Goal: Task Accomplishment & Management: Complete application form

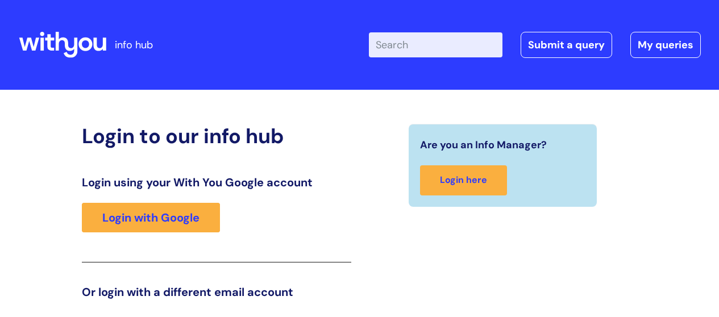
scroll to position [26, 0]
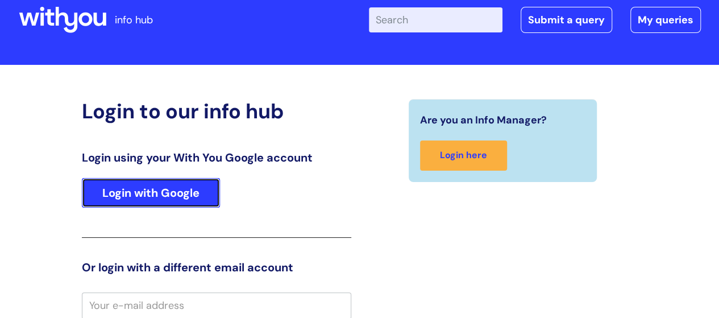
click at [189, 189] on link "Login with Google" at bounding box center [151, 193] width 138 height 30
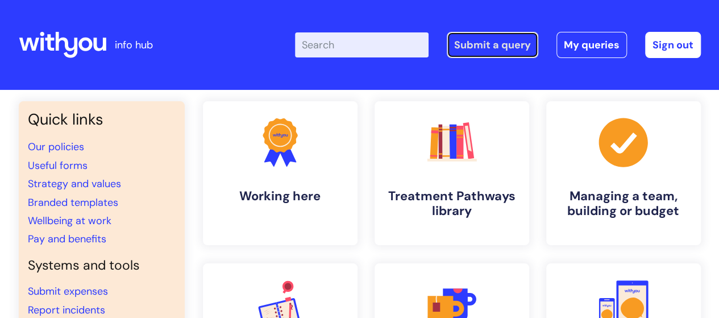
click at [496, 47] on link "Submit a query" at bounding box center [491, 45] width 91 height 26
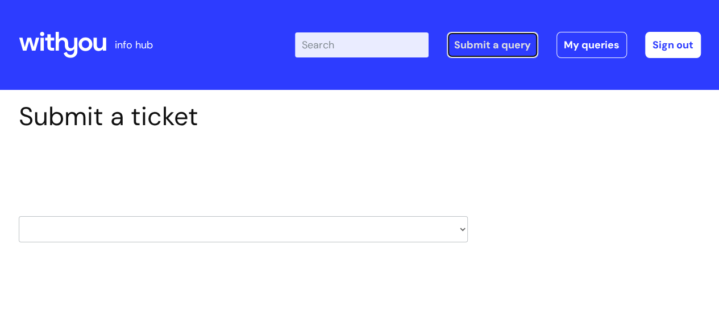
click at [507, 49] on link "Submit a query" at bounding box center [491, 45] width 91 height 26
click at [485, 49] on link "Submit a query" at bounding box center [491, 45] width 91 height 26
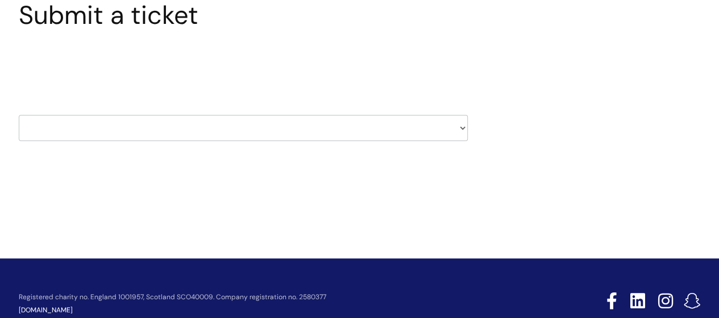
scroll to position [132, 0]
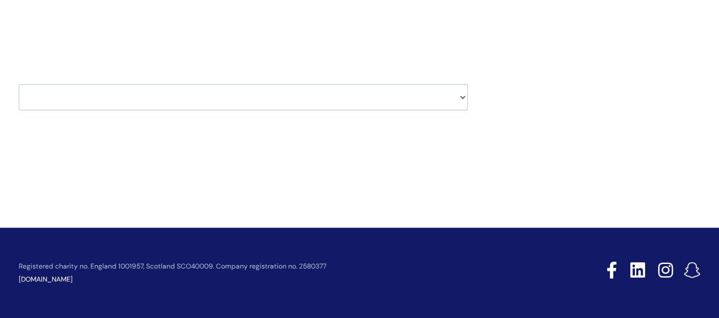
click at [462, 96] on select "HR / People IT and Support Clinical Drug Alerts Finance Accounts Data Support T…" at bounding box center [243, 97] width 449 height 26
select select "it_and_support"
click at [19, 84] on select "HR / People IT and Support Clinical Drug Alerts Finance Accounts Data Support T…" at bounding box center [243, 97] width 449 height 26
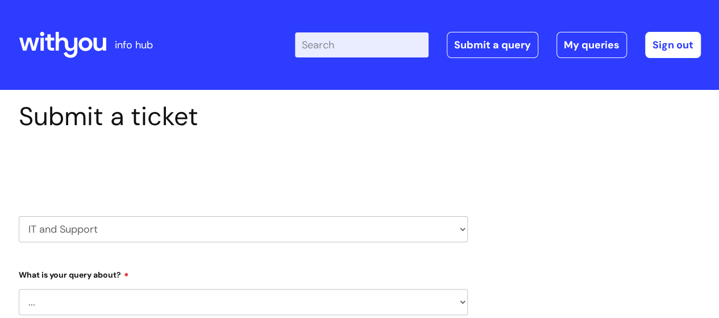
select select "80004286532"
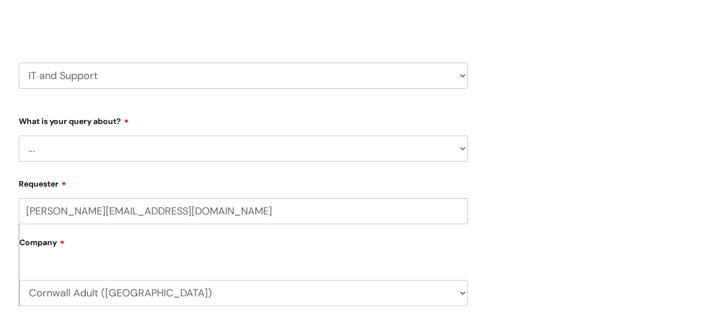
scroll to position [170, 0]
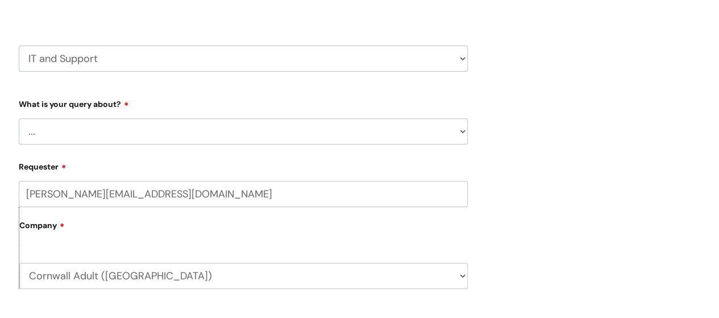
click at [253, 137] on select "... Mobile Phone Reset & MFA Accounts, Starters and Leavers IT Hardware issue I…" at bounding box center [243, 131] width 449 height 26
select select "IT Hardware issue"
click at [19, 118] on select "... Mobile Phone Reset & MFA Accounts, Starters and Leavers IT Hardware issue I…" at bounding box center [243, 131] width 449 height 26
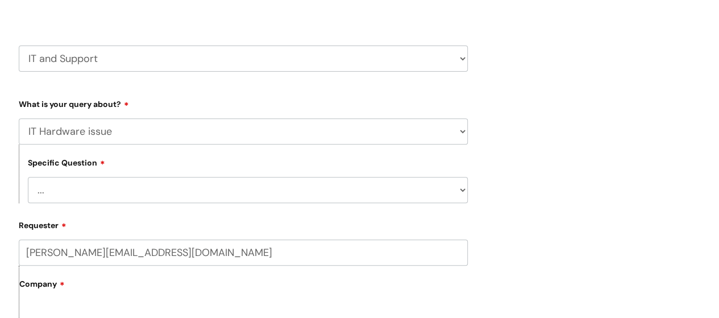
click at [251, 189] on select "... I need a new or replacement ... I’m waiting for new or replacement hardware…" at bounding box center [248, 190] width 440 height 26
select select "I’m waiting for new or replacement hardware"
click at [28, 177] on select "... I need a new or replacement ... I’m waiting for new or replacement hardware…" at bounding box center [248, 190] width 440 height 26
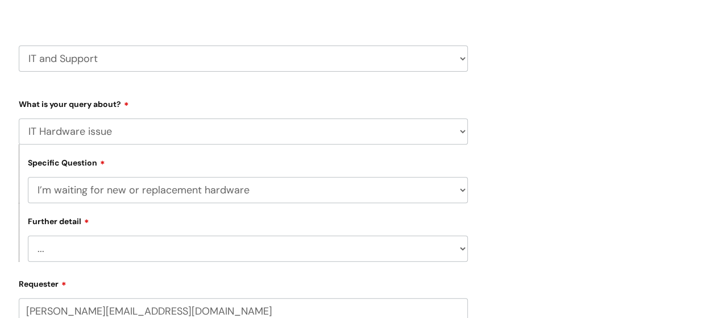
scroll to position [227, 0]
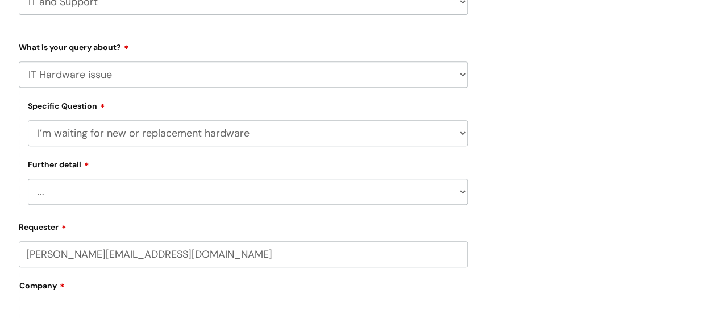
click at [225, 191] on select "... I’ve got a new starter - where is their equipment? Incorrect equipment has …" at bounding box center [248, 191] width 440 height 26
click at [460, 193] on select "... I’ve got a new starter - where is their equipment? Incorrect equipment has …" at bounding box center [248, 191] width 440 height 26
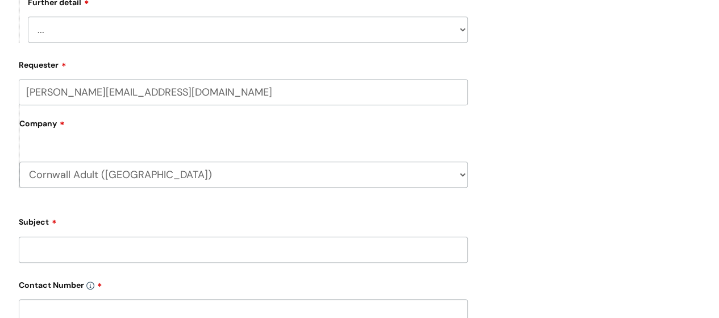
scroll to position [454, 0]
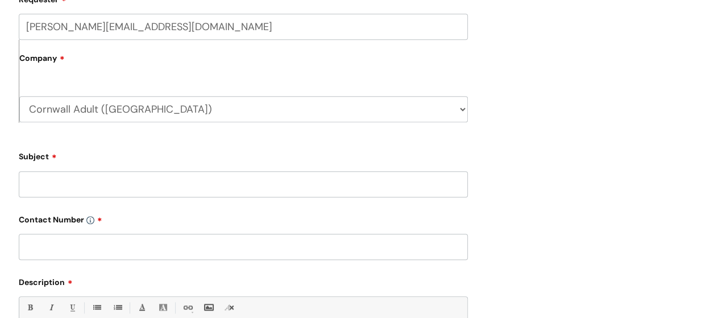
click at [248, 186] on input "Subject" at bounding box center [243, 184] width 449 height 26
type input "Debbie Maleso - new chromebook"
click at [231, 249] on input "text" at bounding box center [243, 246] width 449 height 26
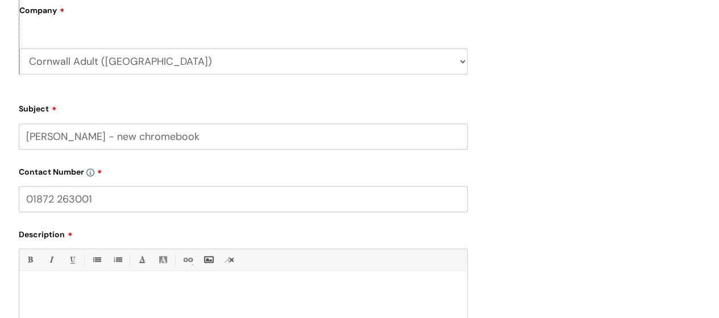
scroll to position [568, 0]
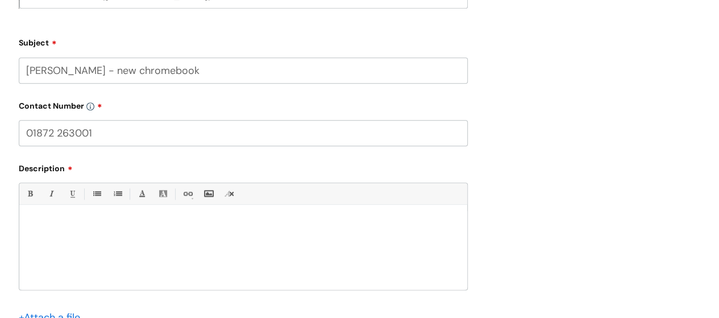
type input "01872 263001"
click at [197, 231] on div at bounding box center [243, 250] width 448 height 78
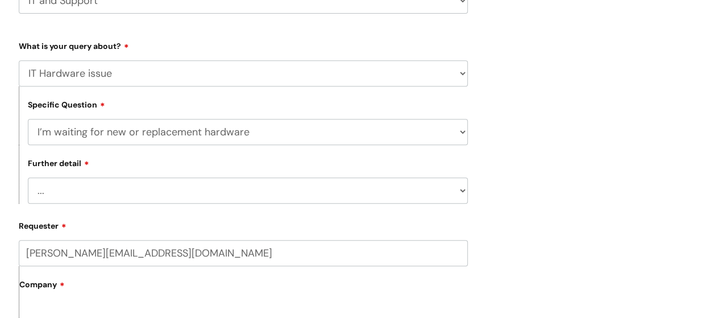
scroll to position [227, 0]
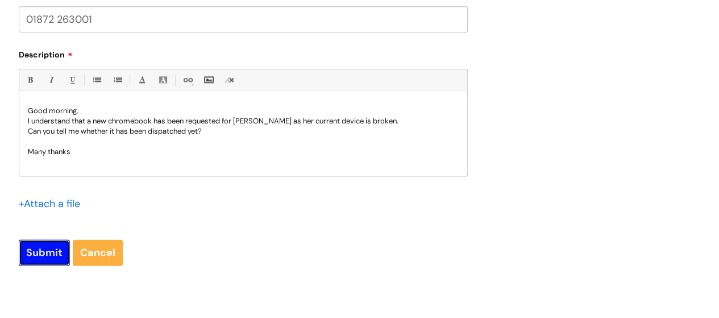
click at [45, 256] on input "Submit" at bounding box center [44, 252] width 51 height 26
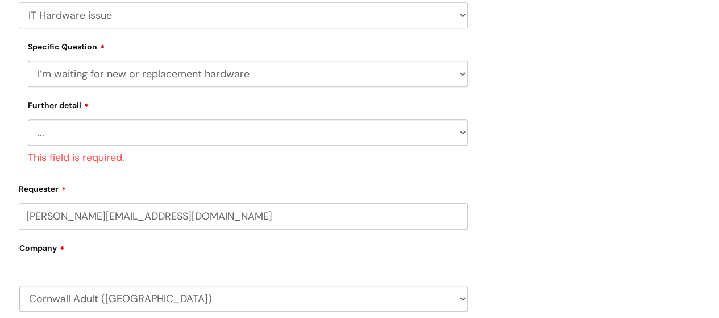
scroll to position [248, 0]
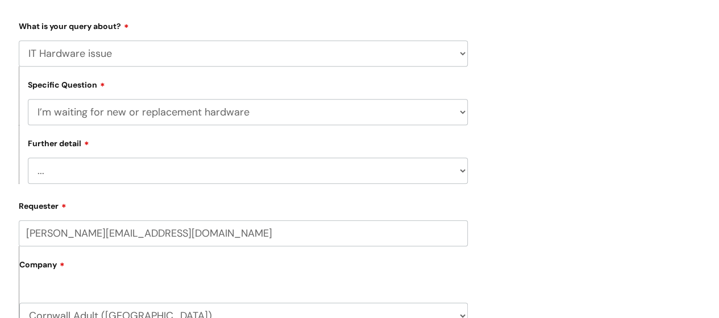
click at [201, 180] on select "... I’ve got a new starter - where is their equipment? Incorrect equipment has …" at bounding box center [248, 170] width 440 height 26
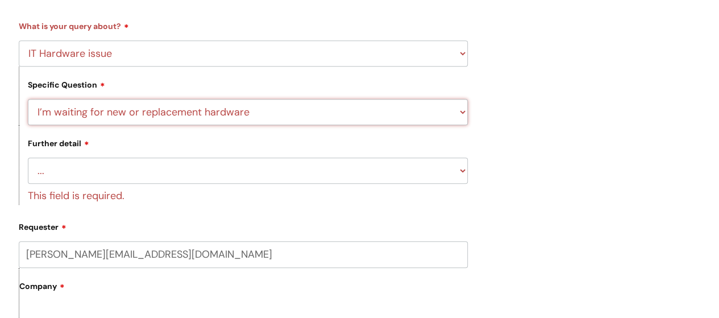
click at [284, 114] on select "... I need a new or replacement ... I’m waiting for new or replacement hardware…" at bounding box center [248, 112] width 440 height 26
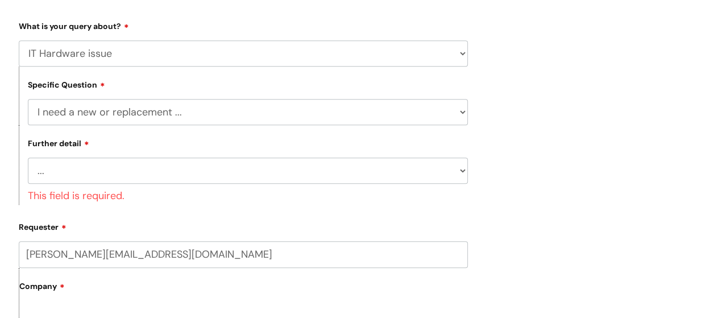
click at [28, 99] on select "... I need a new or replacement ... I’m waiting for new or replacement hardware…" at bounding box center [248, 112] width 440 height 26
click at [391, 169] on select "... Another sort of cable Anything else Monitor Mouse/keyboard Port replicator …" at bounding box center [248, 170] width 440 height 26
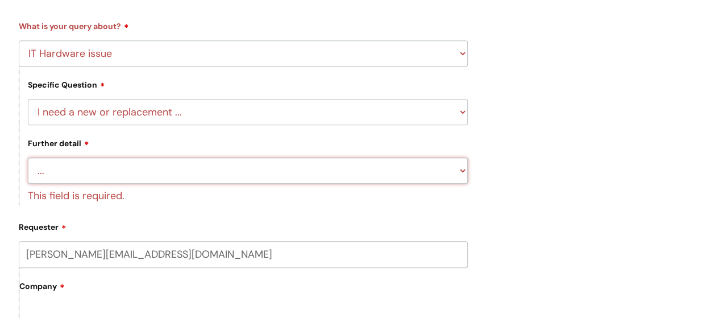
click at [316, 180] on select "... Another sort of cable Anything else Monitor Mouse/keyboard Port replicator …" at bounding box center [248, 170] width 440 height 26
click at [202, 176] on select "... Another sort of cable Anything else Monitor Mouse/keyboard Port replicator …" at bounding box center [248, 170] width 440 height 26
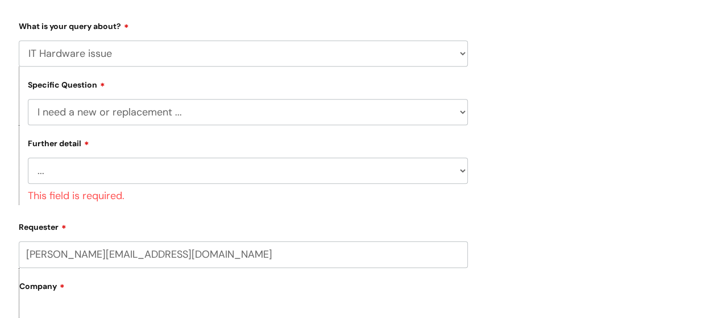
click at [228, 115] on select "... I need a new or replacement ... I’m waiting for new or replacement hardware…" at bounding box center [248, 112] width 440 height 26
select select "Problem with Laptop or Chromebook"
click at [28, 99] on select "... I need a new or replacement ... I’m waiting for new or replacement hardware…" at bounding box center [248, 112] width 440 height 26
click at [274, 173] on select "... I’ve no sound / microphone I’ve got no internet or wifi I’ve got no camera …" at bounding box center [248, 170] width 440 height 26
click at [257, 116] on select "... I need a new or replacement ... I’m waiting for new or replacement hardware…" at bounding box center [248, 112] width 440 height 26
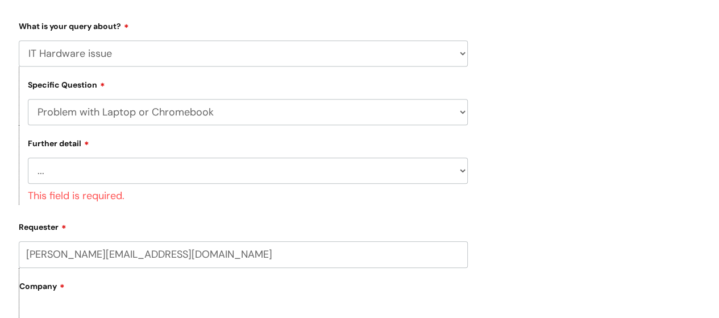
click at [28, 99] on select "... I need a new or replacement ... I’m waiting for new or replacement hardware…" at bounding box center [248, 112] width 440 height 26
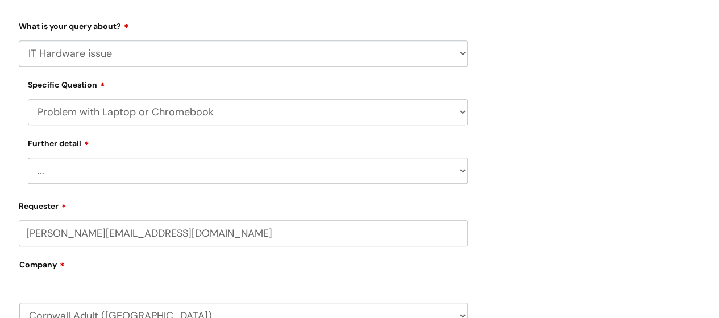
click at [286, 165] on select "... I’ve no sound / microphone I’ve got no internet or wifi I’ve got no camera …" at bounding box center [248, 170] width 440 height 26
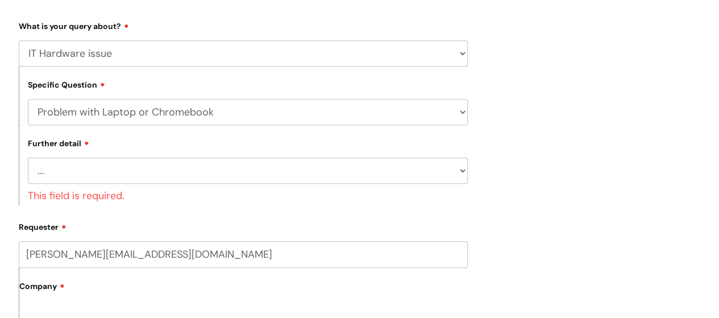
click at [262, 105] on select "... I need a new or replacement ... I’m waiting for new or replacement hardware…" at bounding box center [248, 112] width 440 height 26
click at [28, 99] on select "... I need a new or replacement ... I’m waiting for new or replacement hardware…" at bounding box center [248, 112] width 440 height 26
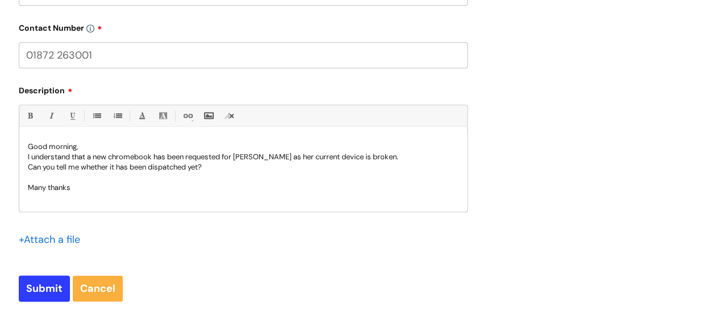
scroll to position [646, 0]
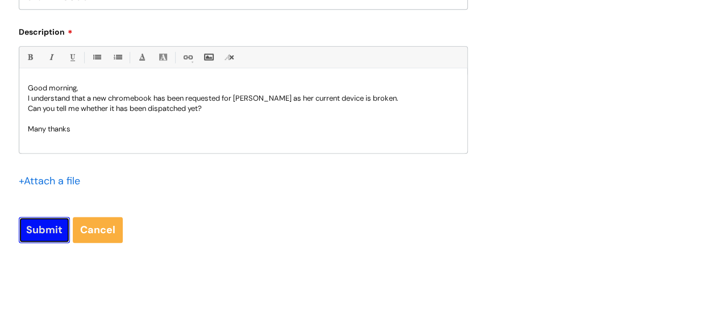
click at [48, 230] on input "Submit" at bounding box center [44, 229] width 51 height 26
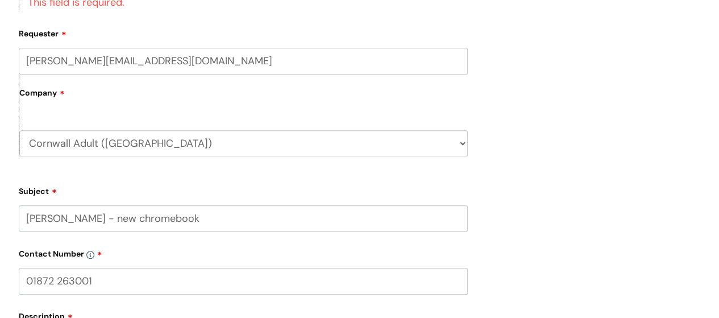
scroll to position [156, 0]
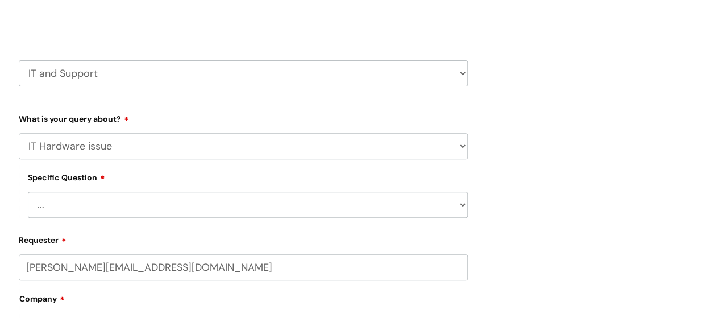
click at [203, 207] on select "... I need a new or replacement ... I’m waiting for new or replacement hardware…" at bounding box center [248, 204] width 440 height 26
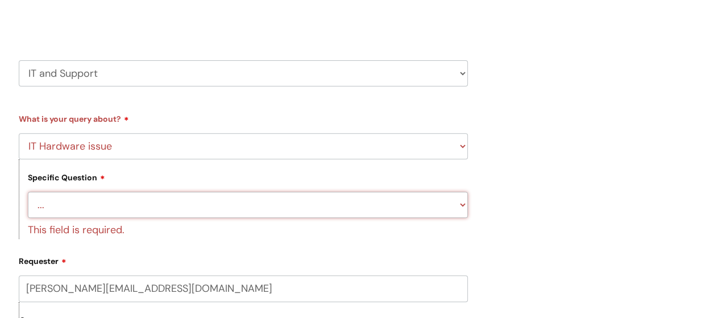
select select "I’m waiting for new or replacement hardware"
click at [28, 191] on select "... I need a new or replacement ... I’m waiting for new or replacement hardware…" at bounding box center [248, 204] width 440 height 26
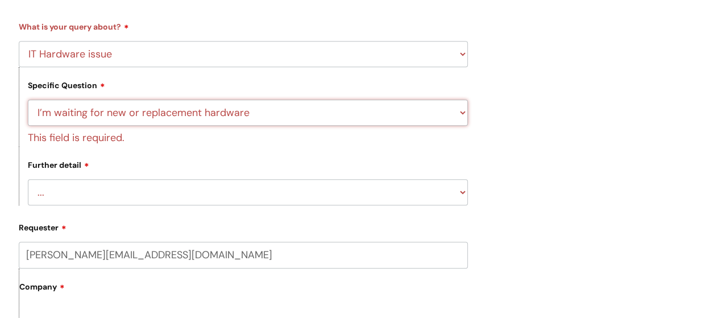
scroll to position [269, 0]
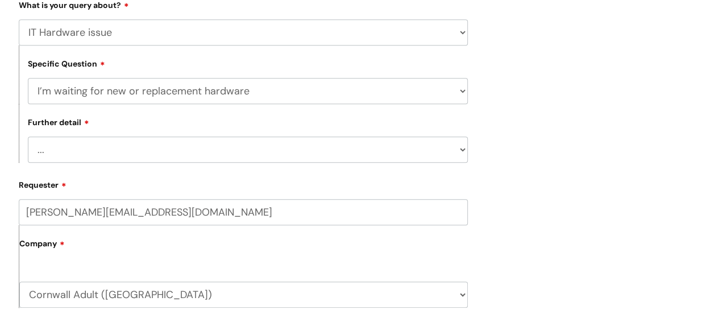
select select "I’ve got a new starter - where is their equipment?"
click at [28, 137] on select "... I’ve got a new starter - where is their equipment? Incorrect equipment has …" at bounding box center [248, 149] width 440 height 26
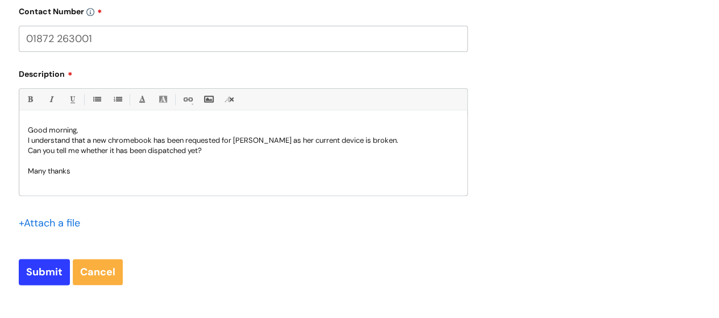
scroll to position [667, 0]
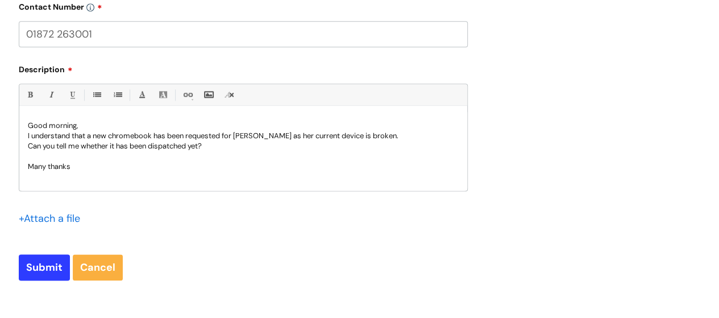
click at [123, 179] on div "Good morning, I understand that a new chromebook has been requested for Debbie …" at bounding box center [243, 151] width 448 height 78
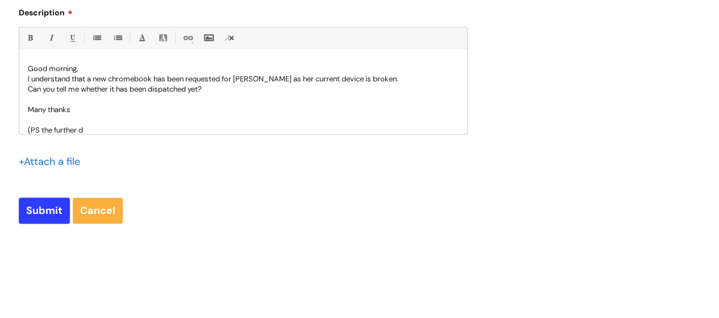
scroll to position [1, 0]
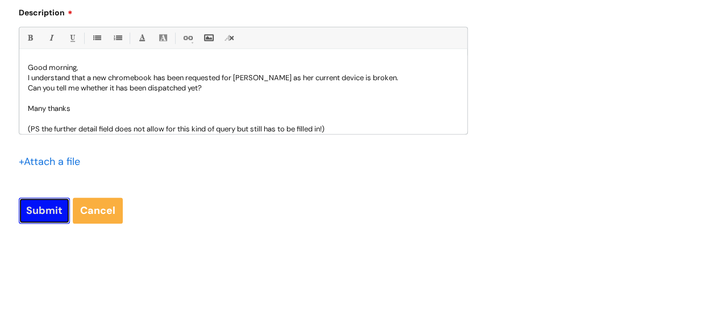
click at [43, 207] on input "Submit" at bounding box center [44, 210] width 51 height 26
type input "Please Wait..."
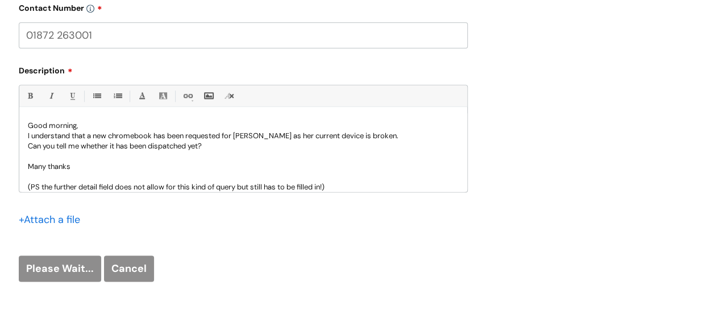
scroll to position [610, 0]
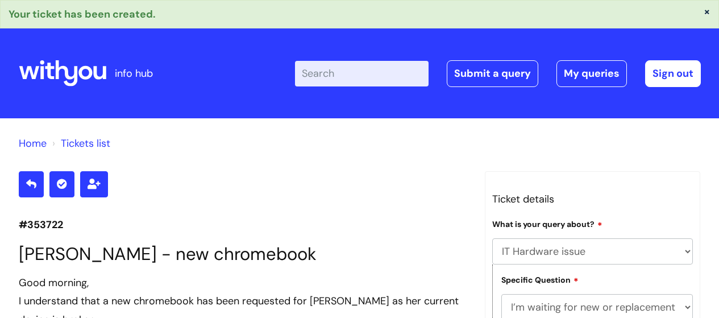
select select "IT Hardware issue"
select select "I’m waiting for new or replacement hardware"
select select "I’ve got a new starter - where is their equipment?"
